Goal: Find specific page/section: Find specific page/section

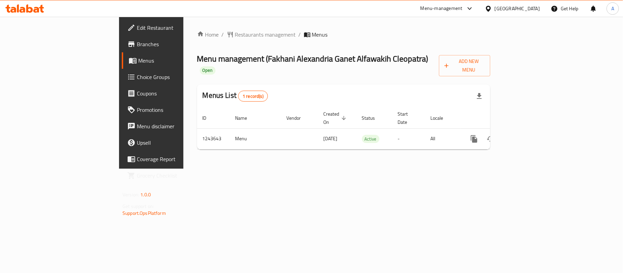
click at [532, 10] on div "[GEOGRAPHIC_DATA]" at bounding box center [517, 9] width 45 height 8
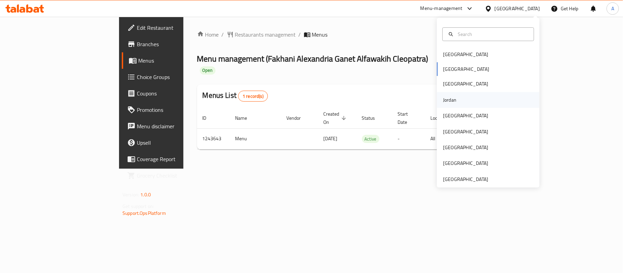
click at [449, 99] on div "Jordan" at bounding box center [449, 100] width 13 height 8
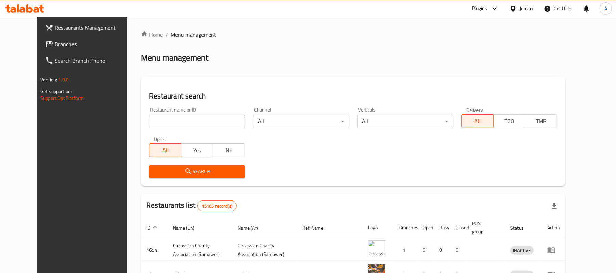
click at [145, 122] on div "Restaurant name or ID Restaurant name or ID" at bounding box center [197, 117] width 104 height 29
click at [149, 124] on input "search" at bounding box center [197, 122] width 96 height 14
paste input "766330"
type input "766330"
click button "Search" at bounding box center [197, 171] width 96 height 13
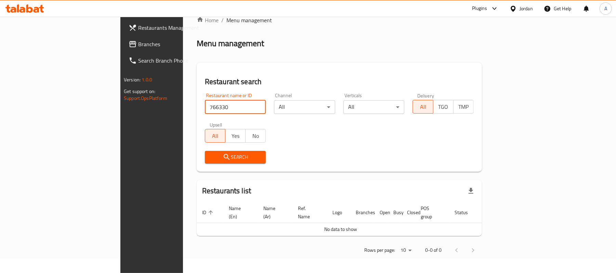
scroll to position [7, 0]
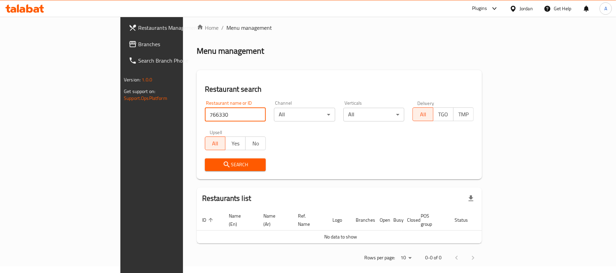
click at [138, 44] on span "Branches" at bounding box center [178, 44] width 80 height 8
